Goal: Find specific page/section: Find specific page/section

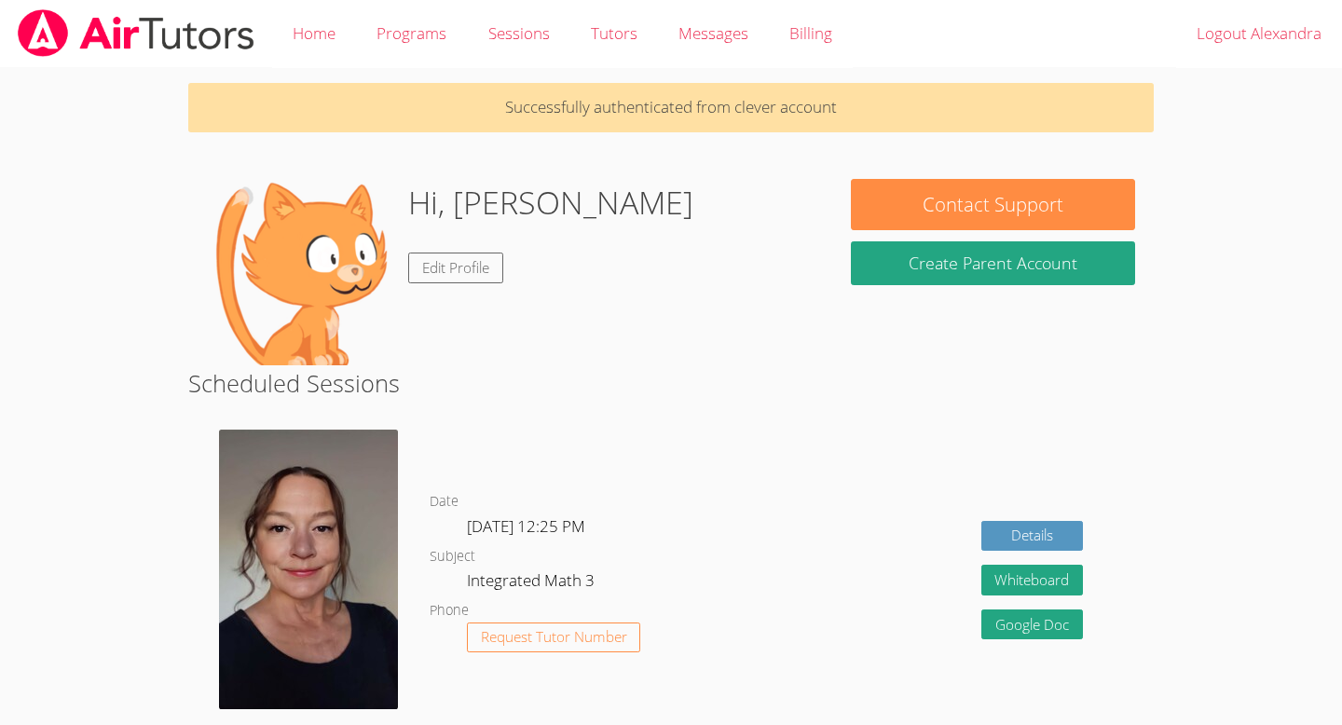
click at [317, 552] on img at bounding box center [308, 570] width 179 height 280
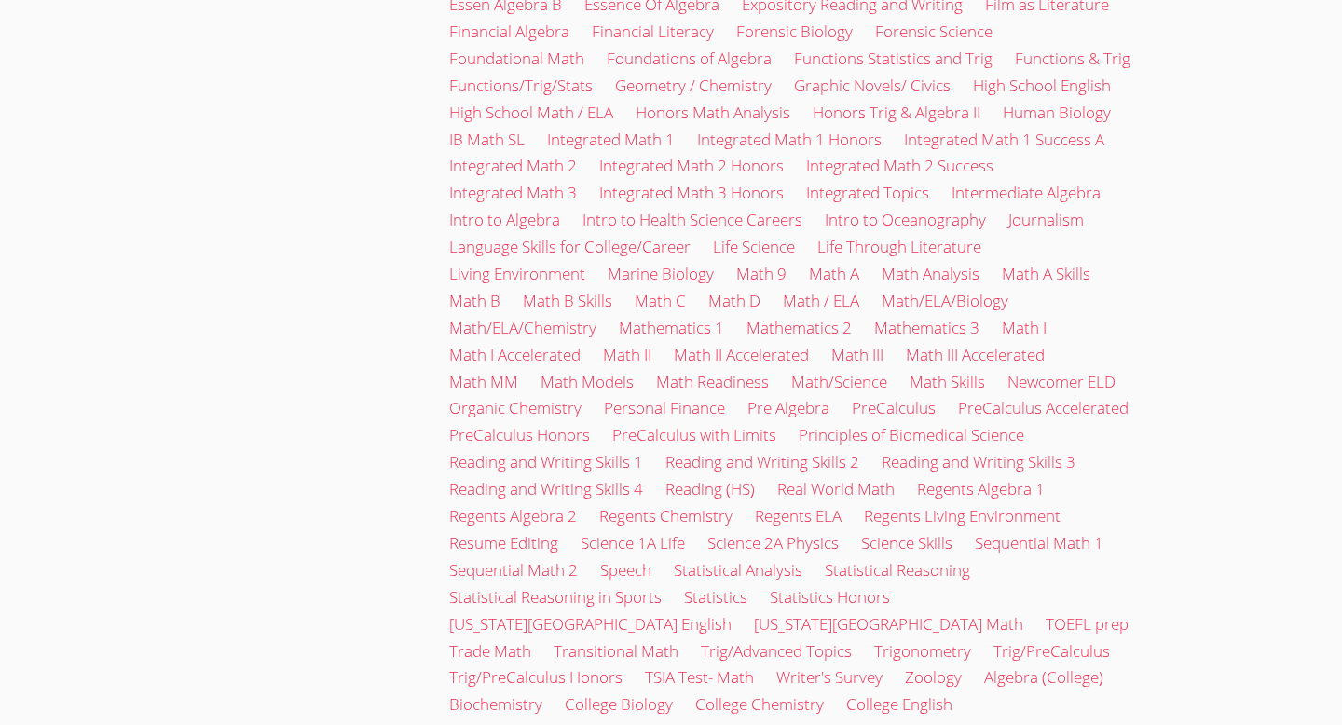
scroll to position [2960, 0]
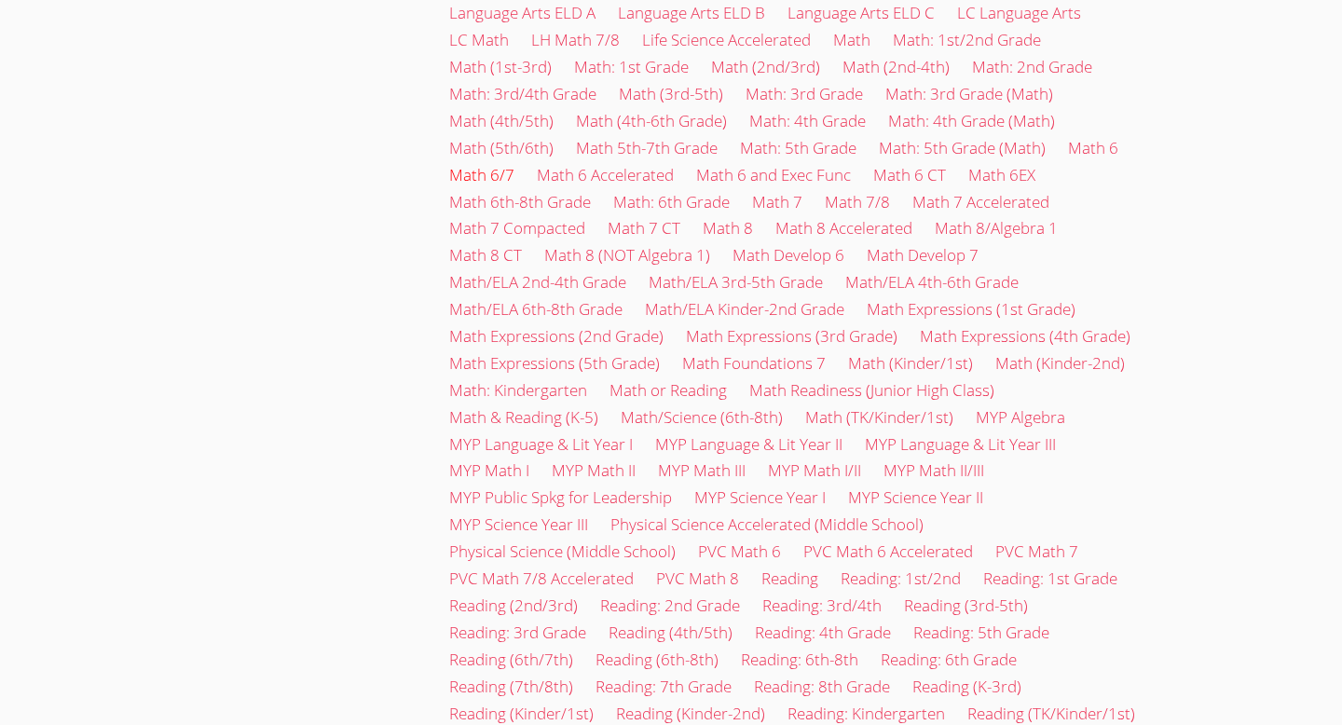
scroll to position [1140, 0]
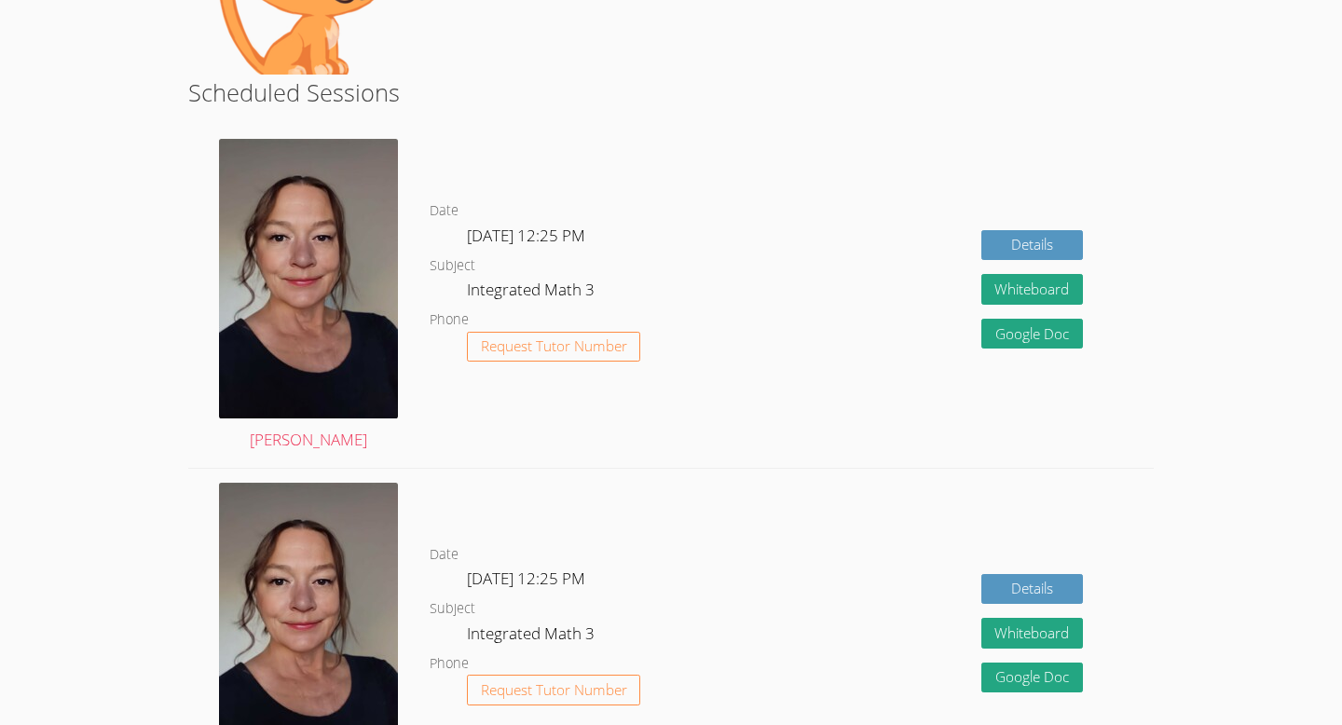
scroll to position [344, 0]
